Goal: Transaction & Acquisition: Purchase product/service

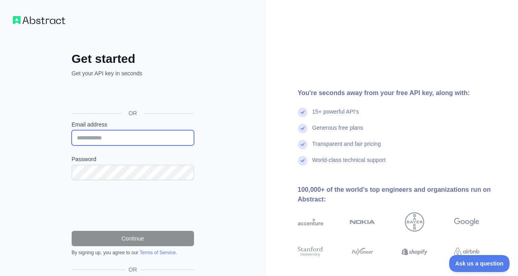
click at [125, 137] on input "Email address" at bounding box center [133, 137] width 122 height 15
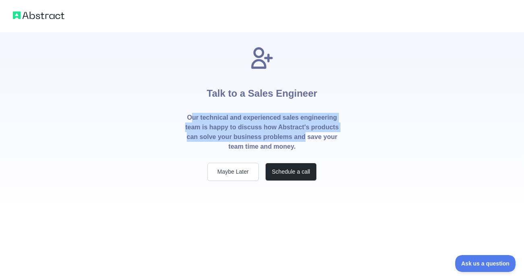
drag, startPoint x: 189, startPoint y: 116, endPoint x: 336, endPoint y: 137, distance: 148.5
click at [336, 137] on p "Our technical and experienced sales engineering team is happy to discuss how Ab…" at bounding box center [262, 132] width 155 height 39
click at [254, 169] on button "Maybe Later" at bounding box center [233, 172] width 52 height 18
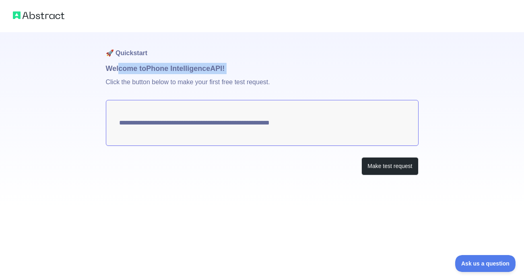
drag, startPoint x: 120, startPoint y: 72, endPoint x: 240, endPoint y: 77, distance: 120.5
click at [240, 77] on div "**********" at bounding box center [262, 119] width 313 height 175
click at [240, 77] on p "Click the button below to make your first free test request." at bounding box center [262, 87] width 313 height 26
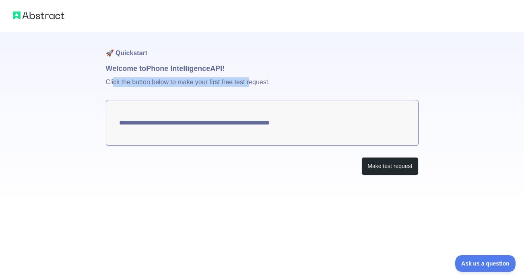
drag, startPoint x: 113, startPoint y: 82, endPoint x: 253, endPoint y: 85, distance: 139.8
click at [253, 85] on p "Click the button below to make your first free test request." at bounding box center [262, 87] width 313 height 26
click at [206, 81] on p "Click the button below to make your first free test request." at bounding box center [262, 87] width 313 height 26
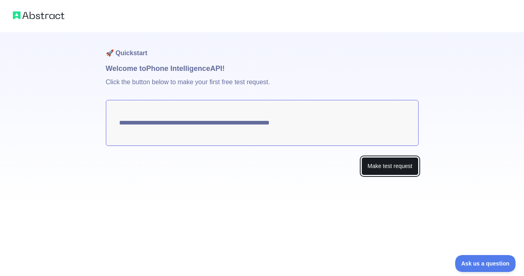
click at [396, 167] on button "Make test request" at bounding box center [390, 166] width 57 height 18
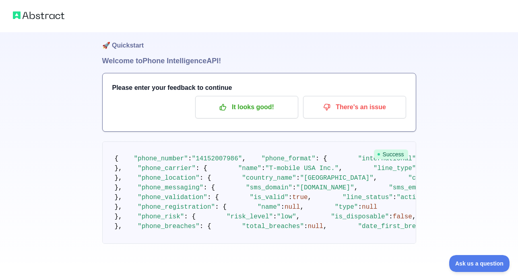
scroll to position [272, 0]
click at [250, 194] on span ""is_valid"" at bounding box center [269, 197] width 39 height 7
click at [166, 194] on span ""phone_validation"" at bounding box center [173, 197] width 70 height 7
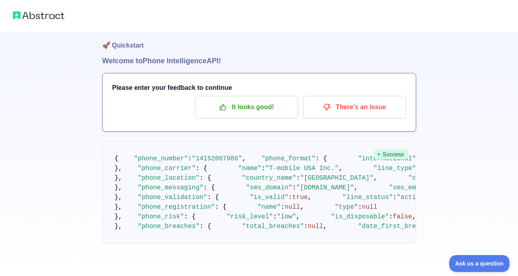
click at [250, 194] on span ""is_valid"" at bounding box center [269, 197] width 39 height 7
click at [227, 213] on span ""risk_level"" at bounding box center [250, 216] width 46 height 7
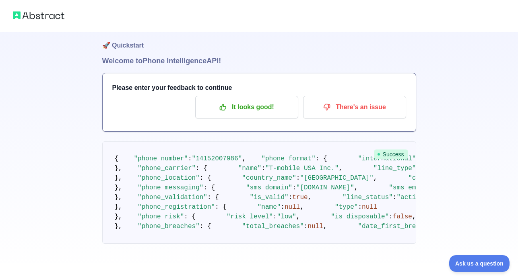
click at [447, 213] on span ""is_abuse_detected"" at bounding box center [483, 216] width 73 height 7
click at [227, 213] on span ""risk_level"" at bounding box center [250, 216] width 46 height 7
click at [331, 213] on span ""is_disposable"" at bounding box center [360, 216] width 58 height 7
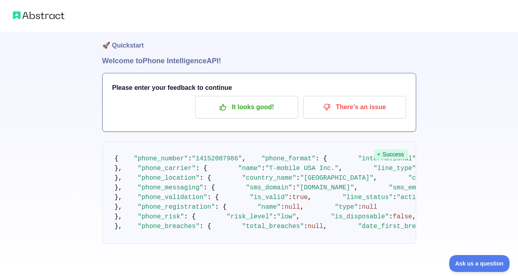
click at [227, 213] on span ""risk_level"" at bounding box center [250, 216] width 46 height 7
copy span "risk_level"
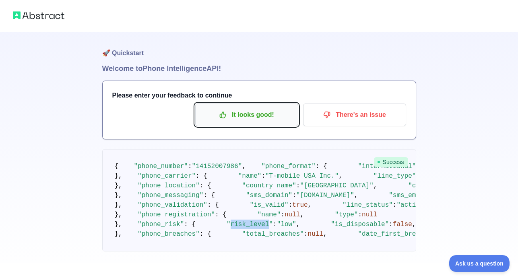
click at [266, 112] on p "It looks good!" at bounding box center [246, 115] width 91 height 14
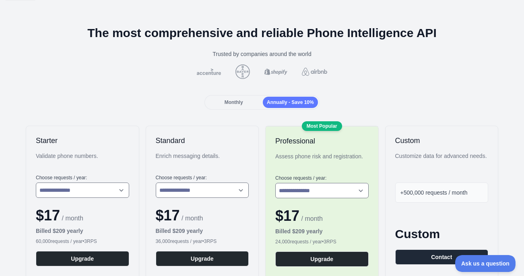
scroll to position [25, 0]
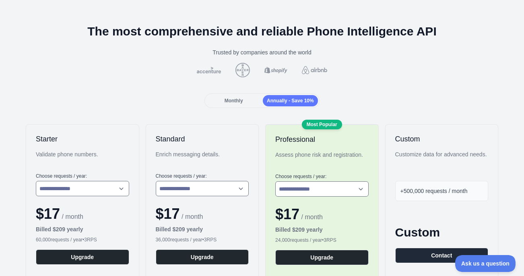
click at [228, 101] on span "Monthly" at bounding box center [234, 101] width 19 height 6
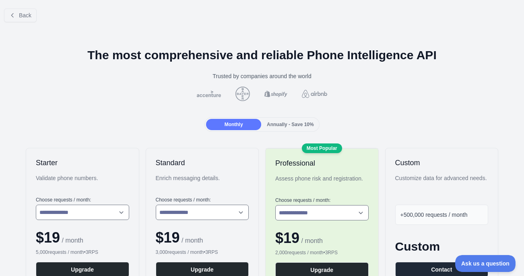
scroll to position [2, 0]
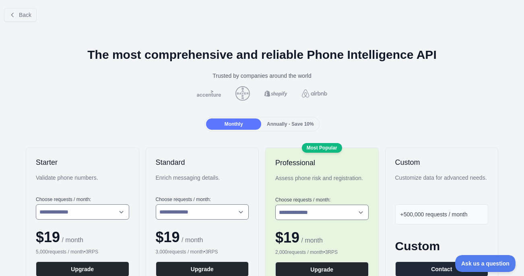
click at [273, 120] on div "Annually - Save 10%" at bounding box center [290, 123] width 55 height 11
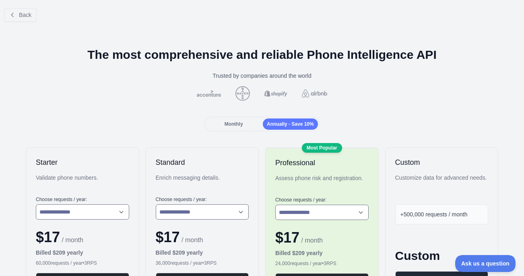
click at [238, 122] on span "Monthly" at bounding box center [234, 124] width 19 height 6
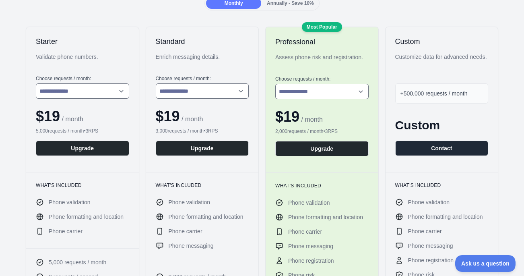
scroll to position [144, 0]
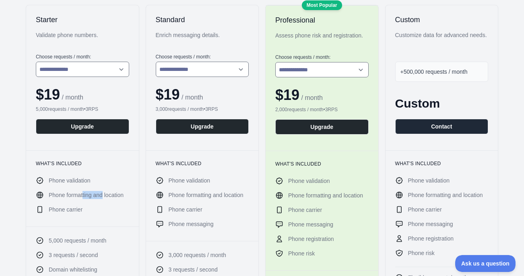
drag, startPoint x: 85, startPoint y: 195, endPoint x: 105, endPoint y: 194, distance: 20.2
click at [105, 194] on span "Phone formatting and location" at bounding box center [86, 195] width 75 height 8
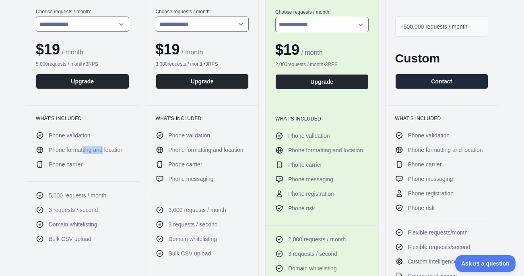
scroll to position [190, 0]
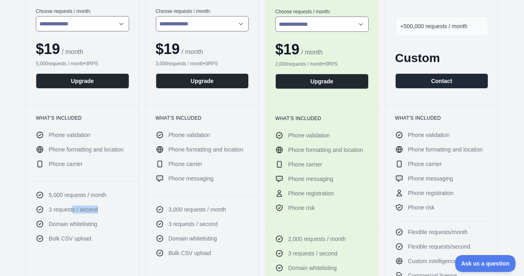
drag, startPoint x: 102, startPoint y: 209, endPoint x: 73, endPoint y: 206, distance: 29.9
click at [73, 206] on li "3 requests / second" at bounding box center [82, 209] width 93 height 8
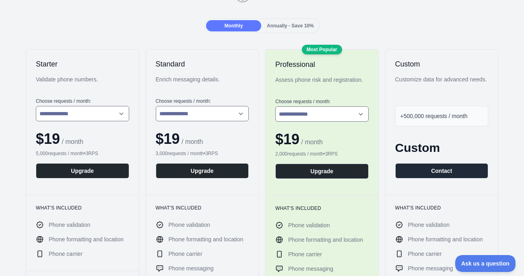
scroll to position [118, 0]
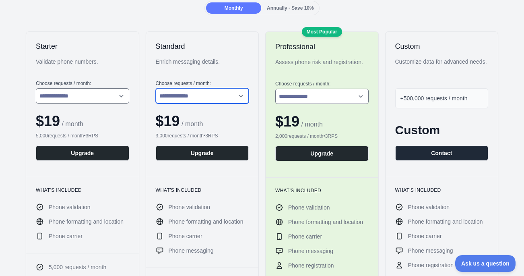
click at [203, 94] on select "**********" at bounding box center [202, 95] width 93 height 15
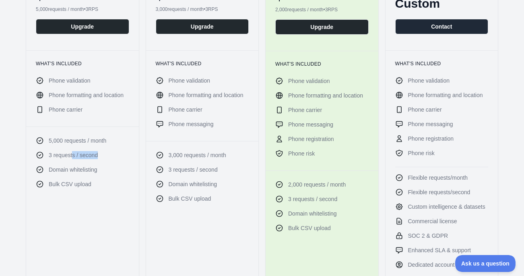
scroll to position [257, 0]
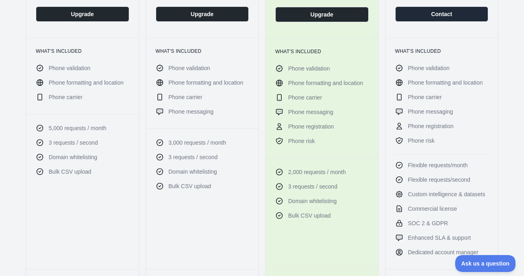
click at [289, 138] on span "Phone risk" at bounding box center [301, 141] width 27 height 8
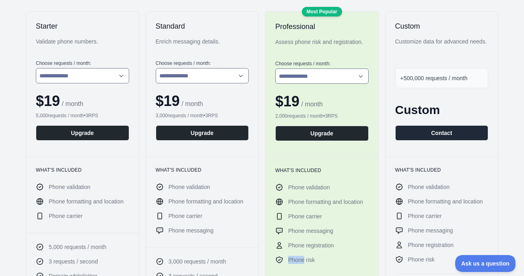
scroll to position [228, 0]
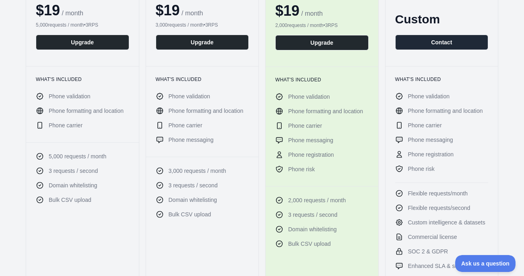
click at [307, 170] on span "Phone risk" at bounding box center [301, 169] width 27 height 8
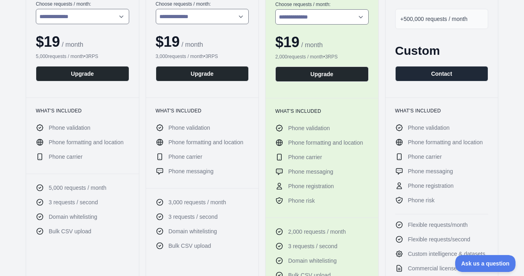
scroll to position [188, 0]
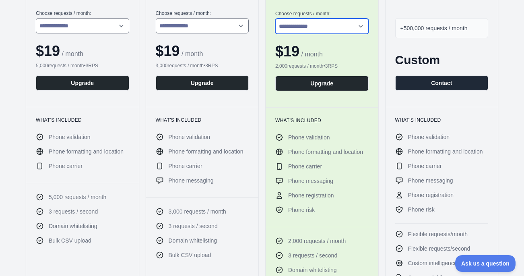
click at [320, 31] on select "**********" at bounding box center [322, 26] width 93 height 15
click at [276, 19] on select "**********" at bounding box center [322, 26] width 93 height 15
click at [309, 29] on select "**********" at bounding box center [322, 26] width 93 height 15
select select "*"
click at [276, 19] on select "**********" at bounding box center [322, 26] width 93 height 15
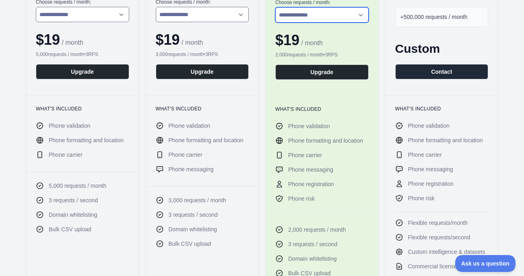
scroll to position [199, 0]
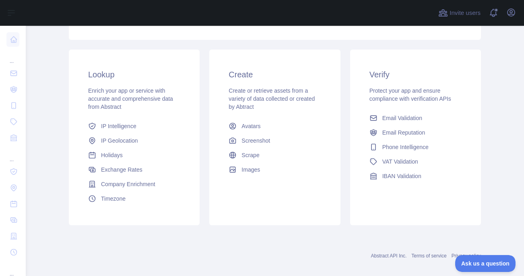
scroll to position [125, 0]
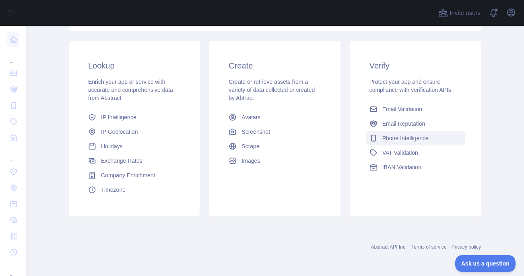
click at [405, 140] on span "Phone Intelligence" at bounding box center [406, 138] width 46 height 8
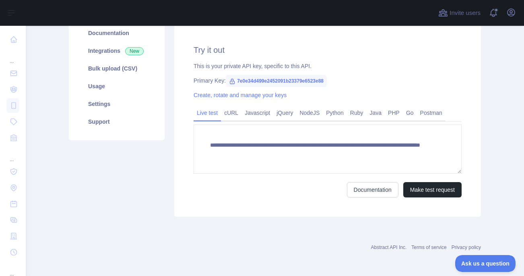
scroll to position [107, 0]
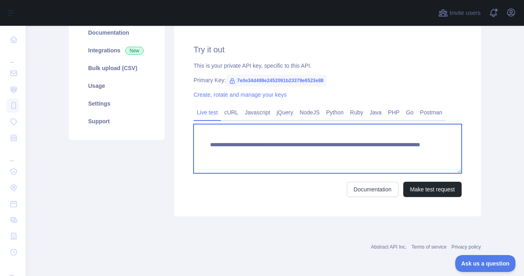
drag, startPoint x: 420, startPoint y: 154, endPoint x: 170, endPoint y: 139, distance: 251.0
click at [170, 139] on div "**********" at bounding box center [328, 98] width 317 height 238
